Goal: Information Seeking & Learning: Check status

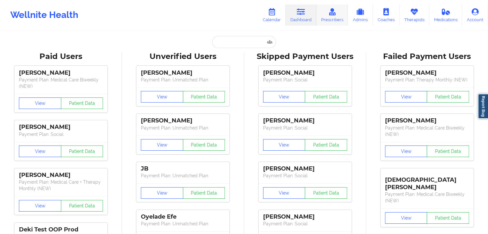
click at [325, 23] on link "Prescribers" at bounding box center [332, 14] width 32 height 21
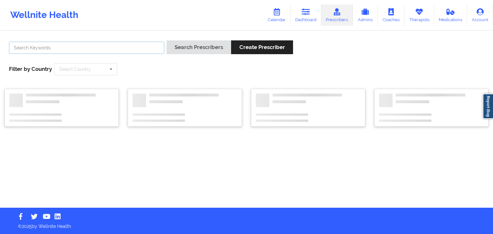
click at [117, 54] on input "text" at bounding box center [86, 48] width 155 height 12
type input "[PERSON_NAME]"
click at [166, 40] on button "Search Prescribers" at bounding box center [198, 47] width 64 height 14
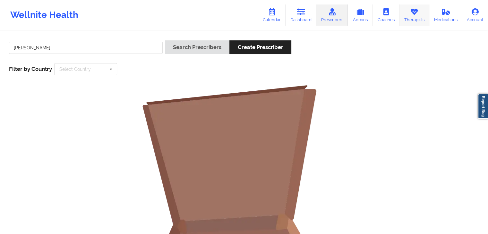
click at [411, 16] on link "Therapists" at bounding box center [414, 14] width 30 height 21
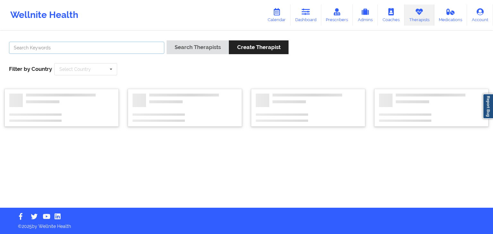
click at [115, 49] on input "text" at bounding box center [86, 48] width 155 height 12
type input "[PERSON_NAME]"
click at [166, 40] on button "Search Therapists" at bounding box center [197, 47] width 62 height 14
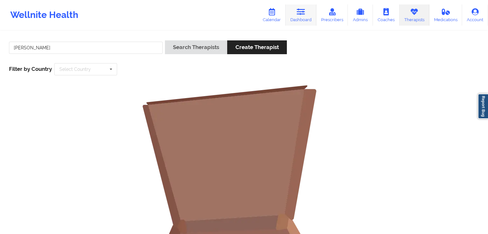
click at [303, 21] on link "Dashboard" at bounding box center [300, 14] width 31 height 21
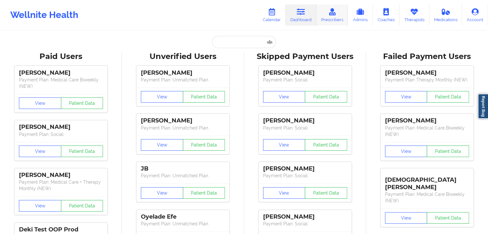
click at [332, 20] on link "Prescribers" at bounding box center [332, 14] width 32 height 21
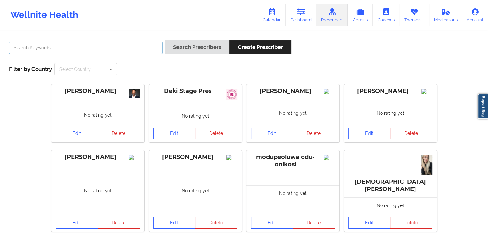
click at [157, 43] on input "text" at bounding box center [86, 48] width 154 height 12
type input "onifade"
click at [165, 40] on button "Search Prescribers" at bounding box center [197, 47] width 64 height 14
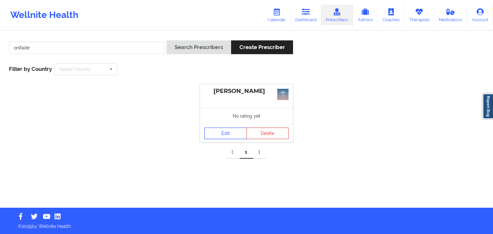
click at [220, 136] on link "Edit" at bounding box center [225, 134] width 42 height 12
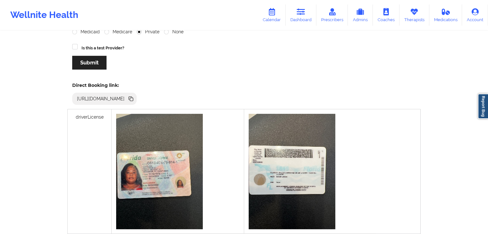
scroll to position [171, 0]
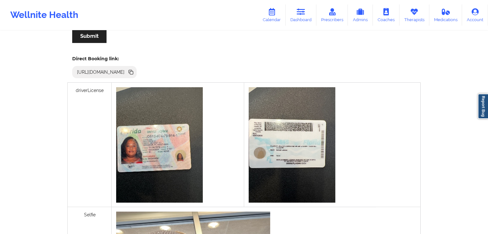
click at [133, 71] on icon at bounding box center [131, 72] width 3 height 3
click at [299, 12] on icon at bounding box center [301, 11] width 8 height 7
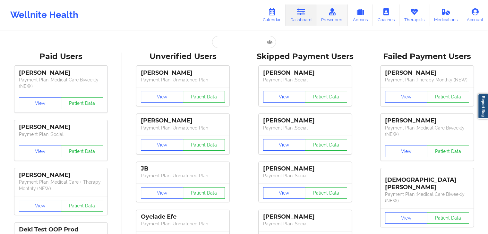
click at [333, 16] on link "Prescribers" at bounding box center [332, 14] width 32 height 21
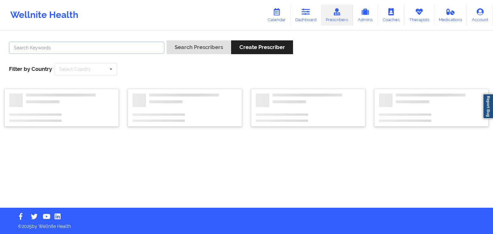
click at [121, 53] on input "text" at bounding box center [86, 48] width 155 height 12
click at [166, 40] on button "Search Prescribers" at bounding box center [198, 47] width 64 height 14
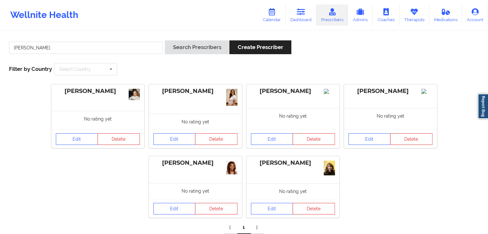
click at [121, 149] on div "[PERSON_NAME] No rating yet Edit Delete [PERSON_NAME] No rating yet Edit Delete…" at bounding box center [243, 150] width 483 height 141
click at [80, 52] on input "[PERSON_NAME]" at bounding box center [86, 48] width 154 height 12
type input "[PERSON_NAME]"
click at [165, 40] on button "Search Prescribers" at bounding box center [197, 47] width 64 height 14
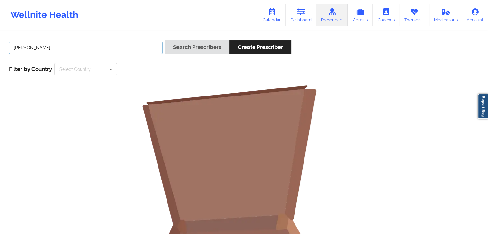
drag, startPoint x: 80, startPoint y: 52, endPoint x: 12, endPoint y: 50, distance: 68.0
click at [12, 50] on input "[PERSON_NAME]" at bounding box center [86, 48] width 154 height 12
click at [405, 15] on link "Therapists" at bounding box center [414, 14] width 30 height 21
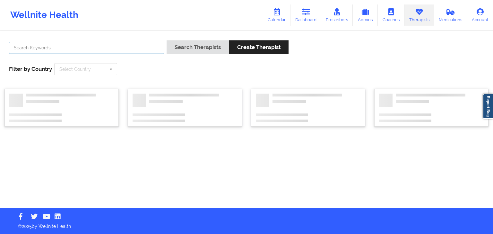
click at [133, 52] on input "text" at bounding box center [86, 48] width 155 height 12
click at [166, 40] on button "Search Therapists" at bounding box center [197, 47] width 62 height 14
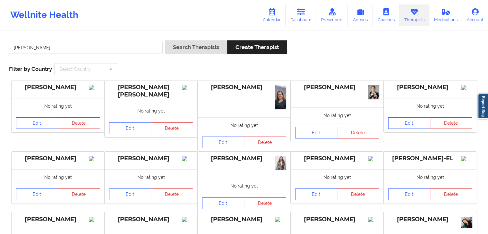
click at [255, 77] on div "[PERSON_NAME] Search Therapists Create Therapist Filter by Country Select Count…" at bounding box center [243, 58] width 479 height 44
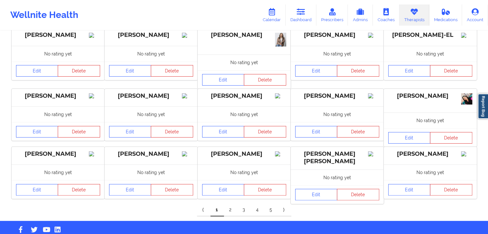
scroll to position [137, 0]
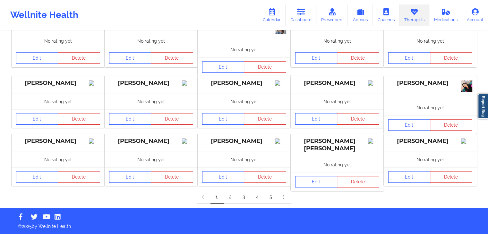
click at [231, 196] on link "2" at bounding box center [230, 197] width 13 height 13
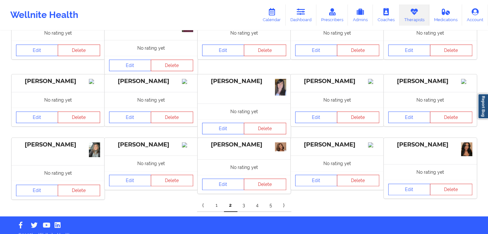
scroll to position [145, 0]
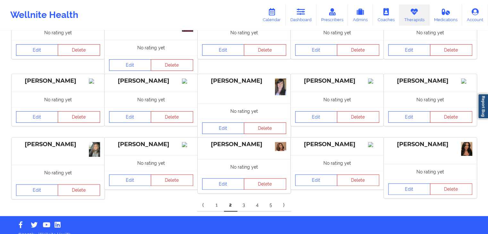
click at [242, 209] on link "3" at bounding box center [243, 205] width 13 height 13
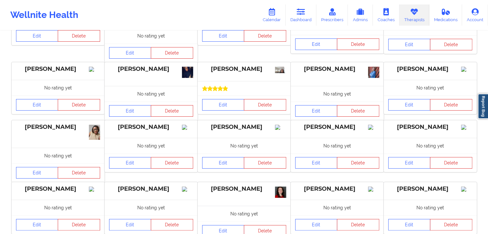
scroll to position [130, 0]
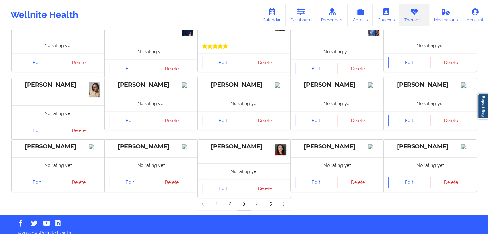
click at [258, 204] on link "4" at bounding box center [257, 204] width 13 height 13
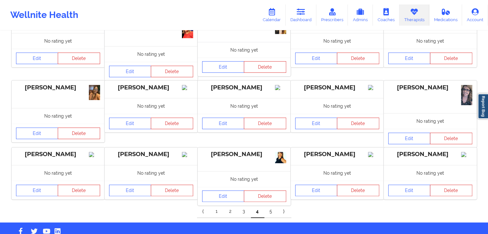
scroll to position [128, 0]
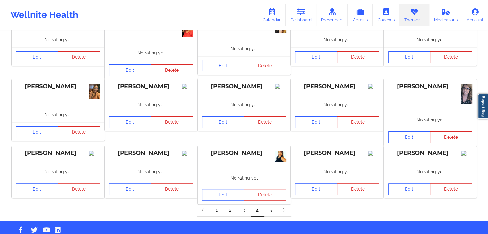
click at [270, 213] on link "5" at bounding box center [270, 210] width 13 height 13
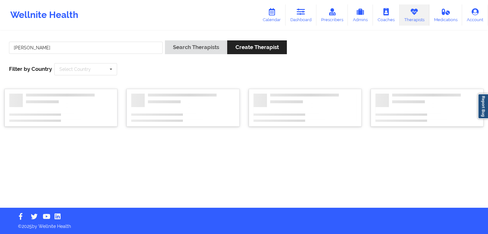
scroll to position [0, 0]
click at [120, 45] on input "[PERSON_NAME]" at bounding box center [86, 48] width 155 height 12
click at [166, 40] on button "Search Therapists" at bounding box center [197, 47] width 62 height 14
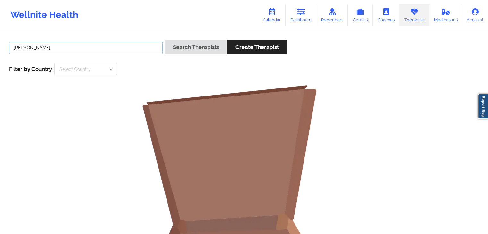
click at [34, 46] on input "[PERSON_NAME]" at bounding box center [86, 48] width 154 height 12
type input "[PERSON_NAME]"
click at [165, 40] on button "Search Therapists" at bounding box center [196, 47] width 62 height 14
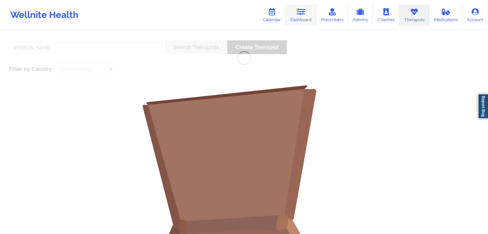
click at [300, 21] on link "Dashboard" at bounding box center [300, 14] width 31 height 21
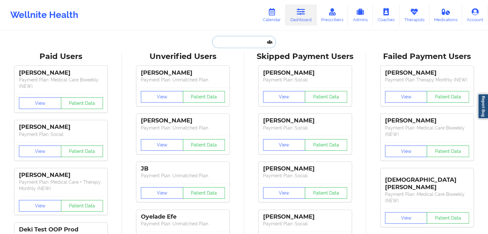
click at [218, 42] on input "text" at bounding box center [243, 42] width 63 height 12
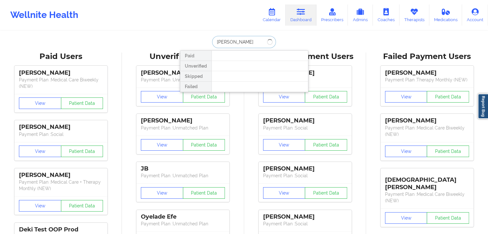
type input "[PERSON_NAME]"
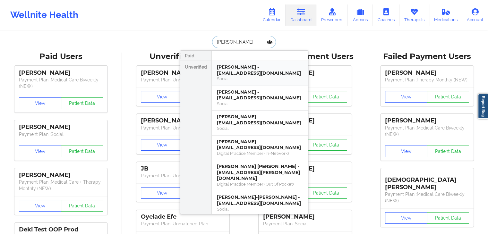
click at [243, 70] on div "[PERSON_NAME] - [EMAIL_ADDRESS][DOMAIN_NAME]" at bounding box center [260, 70] width 86 height 12
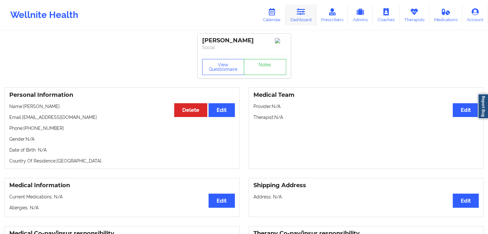
click at [302, 20] on link "Dashboard" at bounding box center [300, 14] width 31 height 21
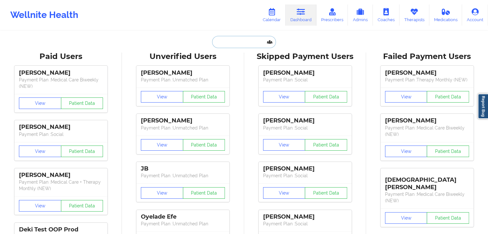
click at [227, 39] on input "text" at bounding box center [243, 42] width 63 height 12
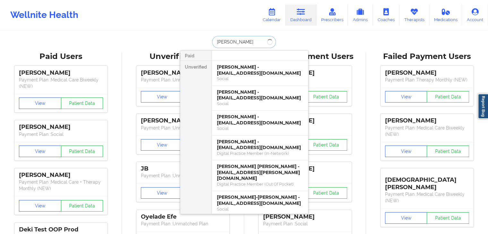
type input "[PERSON_NAME]"
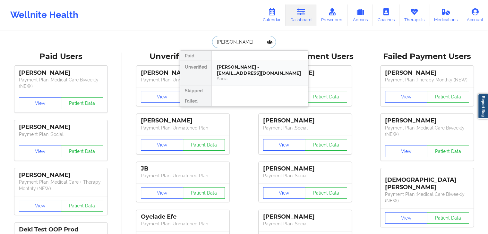
click at [238, 71] on div "[PERSON_NAME] - [EMAIL_ADDRESS][DOMAIN_NAME]" at bounding box center [260, 70] width 86 height 12
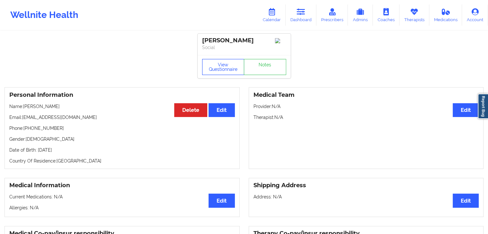
click at [213, 66] on button "View Questionnaire" at bounding box center [223, 67] width 42 height 16
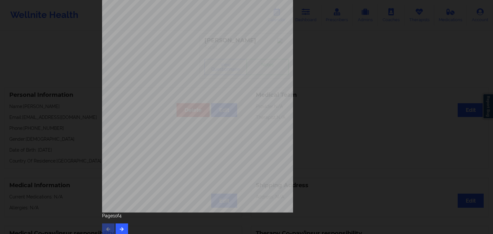
scroll to position [72, 0]
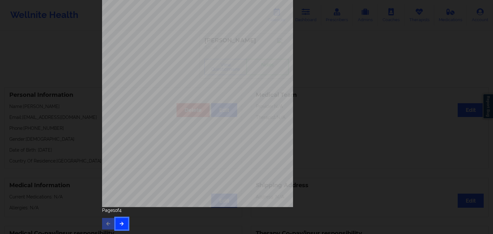
click at [123, 220] on button "button" at bounding box center [121, 224] width 13 height 12
click at [121, 223] on icon "button" at bounding box center [121, 224] width 5 height 4
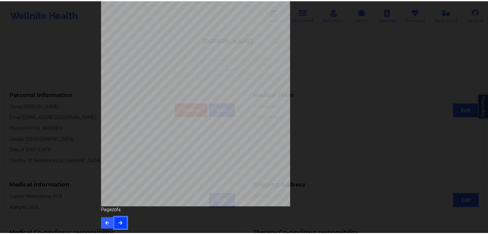
scroll to position [0, 0]
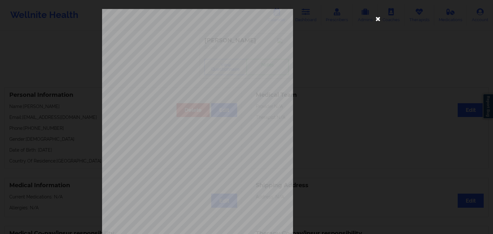
click at [378, 19] on icon at bounding box center [378, 18] width 10 height 10
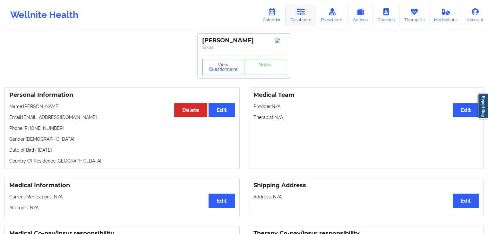
click at [304, 8] on icon at bounding box center [301, 11] width 8 height 7
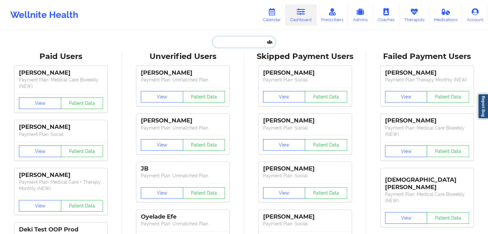
click at [222, 46] on input "text" at bounding box center [243, 42] width 63 height 12
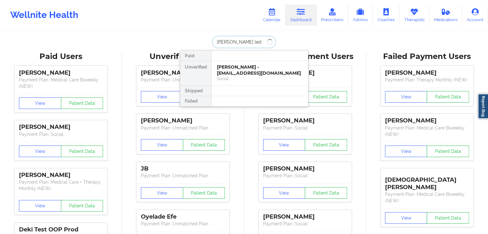
type input "[PERSON_NAME] led"
click at [244, 73] on div "[PERSON_NAME] - [PERSON_NAME][EMAIL_ADDRESS][DOMAIN_NAME]" at bounding box center [260, 70] width 86 height 12
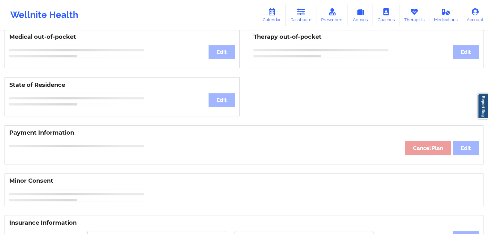
scroll to position [199, 0]
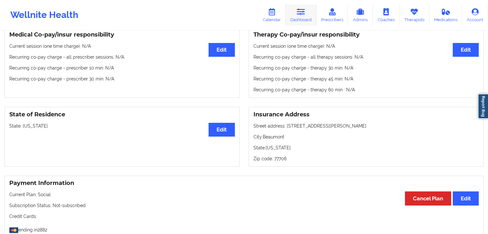
click at [301, 21] on link "Dashboard" at bounding box center [300, 14] width 31 height 21
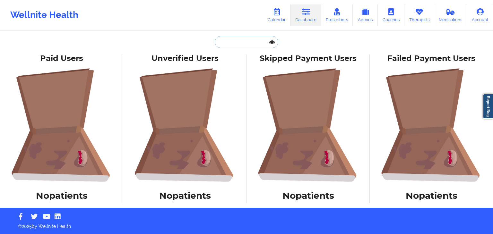
click at [244, 43] on input "text" at bounding box center [246, 42] width 63 height 12
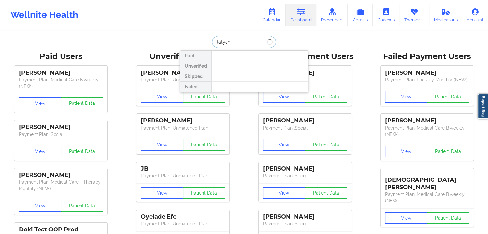
type input "[PERSON_NAME]"
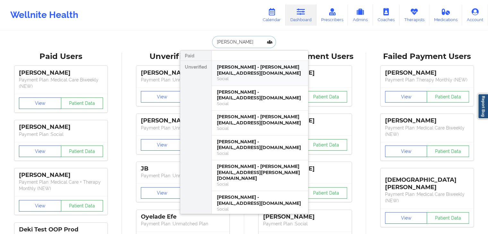
click at [244, 68] on div "[PERSON_NAME] - [PERSON_NAME][EMAIL_ADDRESS][DOMAIN_NAME]" at bounding box center [260, 70] width 86 height 12
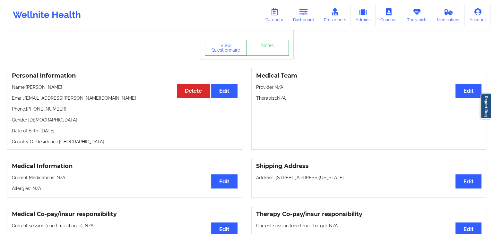
scroll to position [12, 0]
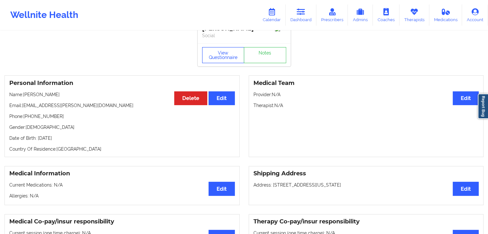
click at [213, 55] on button "View Questionnaire" at bounding box center [223, 55] width 42 height 16
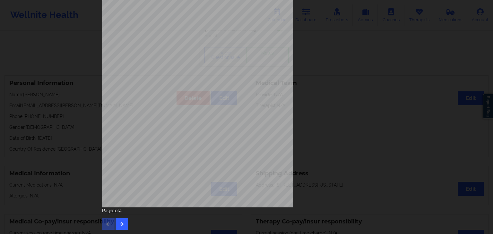
scroll to position [72, 0]
click at [120, 226] on button "button" at bounding box center [121, 224] width 13 height 12
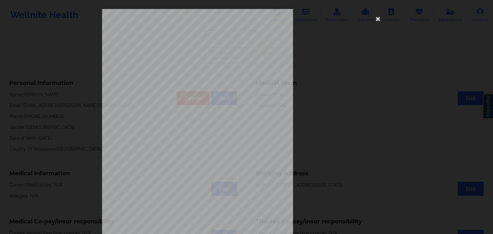
click at [180, 138] on span "Feeling tired or having little energy" at bounding box center [197, 140] width 52 height 4
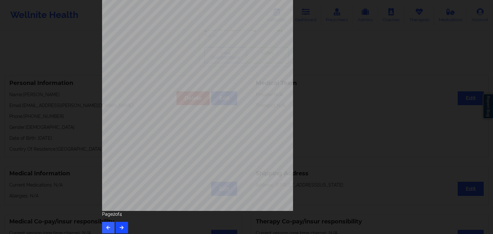
scroll to position [72, 0]
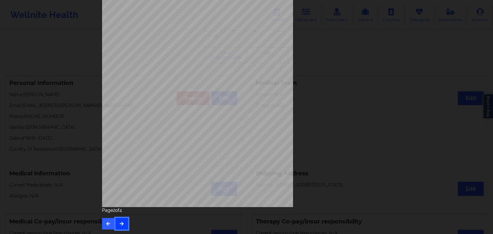
click at [121, 220] on button "button" at bounding box center [121, 224] width 13 height 12
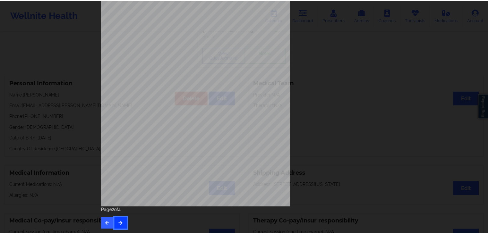
scroll to position [0, 0]
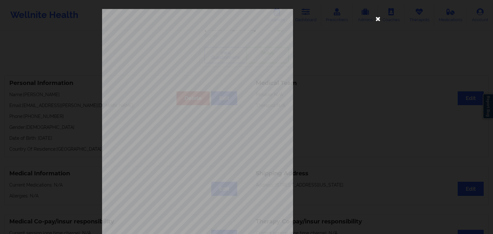
click at [373, 20] on icon at bounding box center [378, 18] width 10 height 10
